Goal: Connect with others: Connect with other users

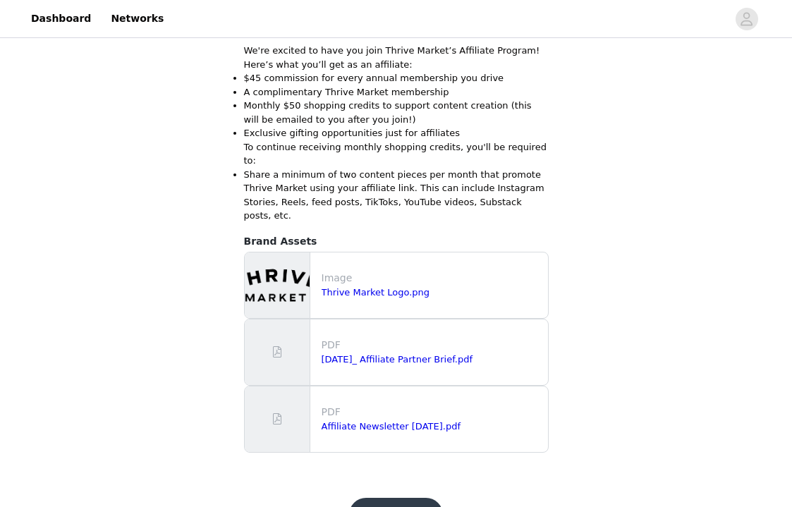
scroll to position [443, 0]
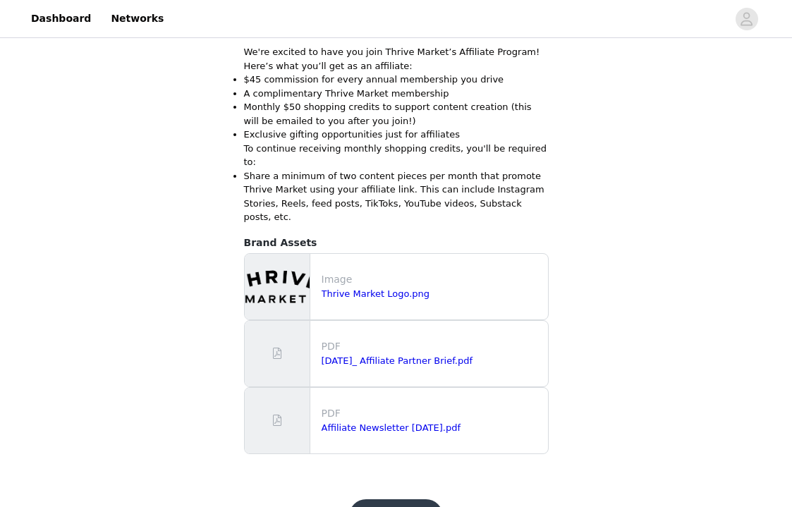
click at [401, 500] on button "Get Started" at bounding box center [396, 517] width 94 height 34
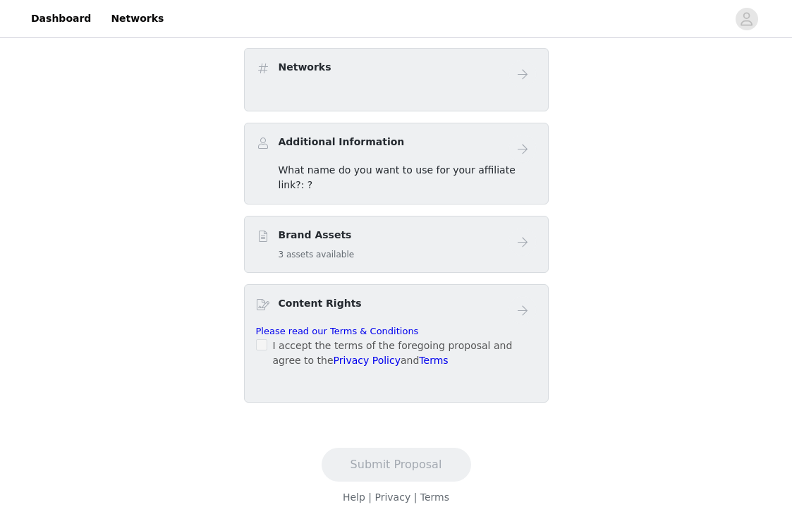
scroll to position [442, 0]
click at [338, 48] on div "Affiliate Partner Program Content Best Practices Networks Additional Informatio…" at bounding box center [396, 175] width 305 height 455
click at [449, 95] on div "Networks" at bounding box center [396, 80] width 305 height 63
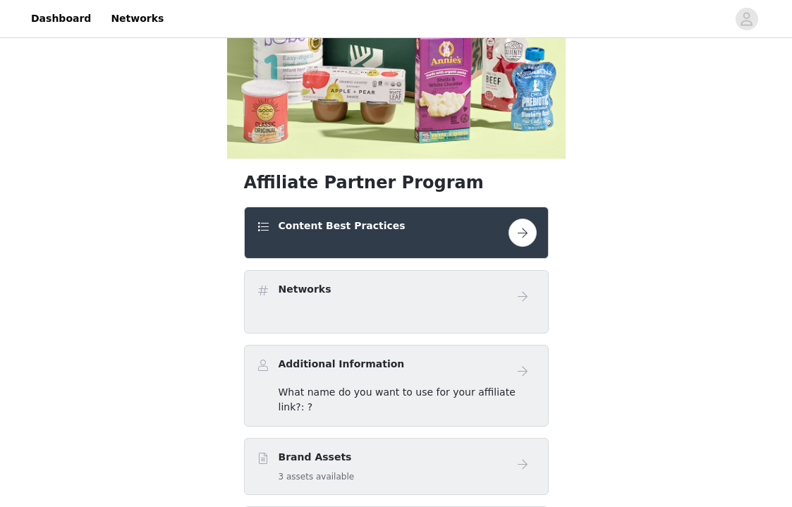
scroll to position [221, 0]
click at [521, 232] on button "button" at bounding box center [523, 233] width 28 height 28
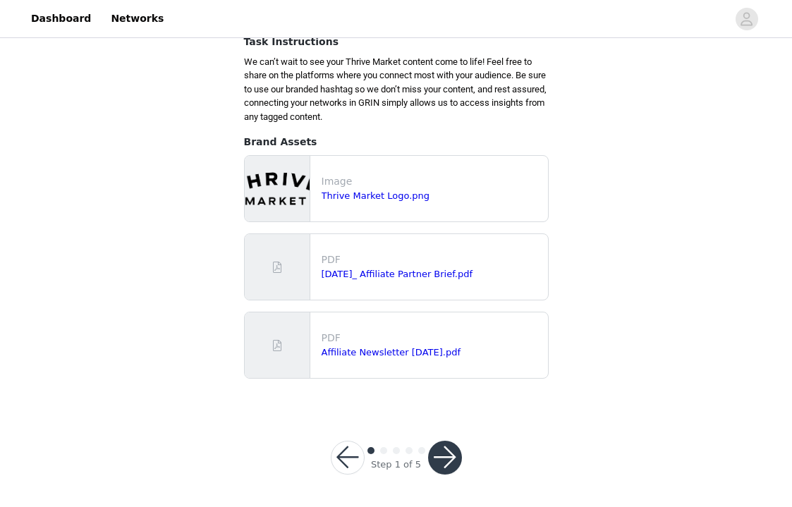
scroll to position [187, 0]
click at [444, 466] on button "button" at bounding box center [445, 459] width 34 height 34
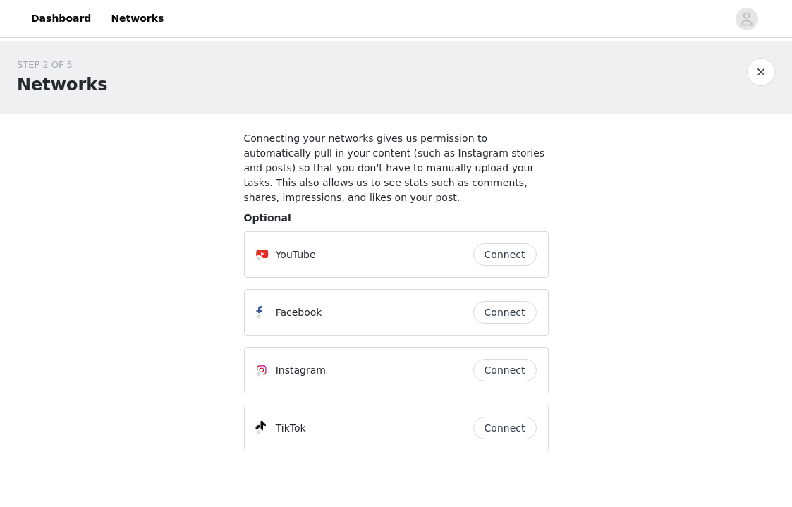
click at [522, 312] on button "Connect" at bounding box center [504, 312] width 63 height 23
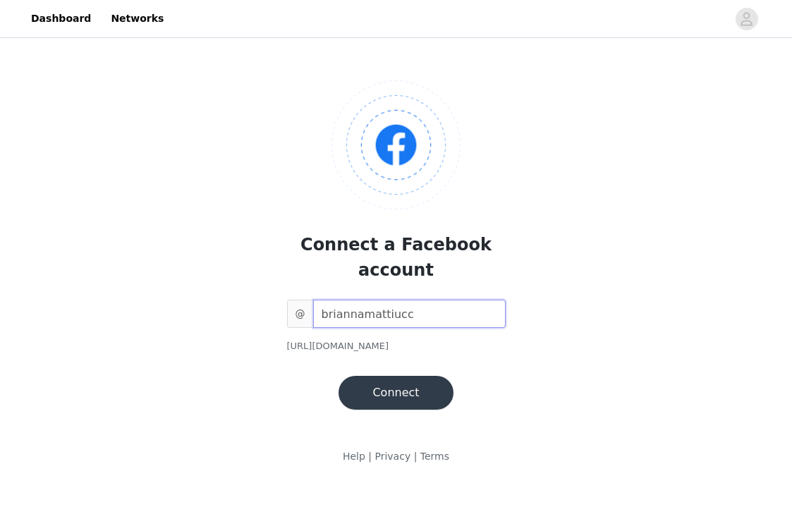
type input "[PERSON_NAME]"
